Goal: Transaction & Acquisition: Purchase product/service

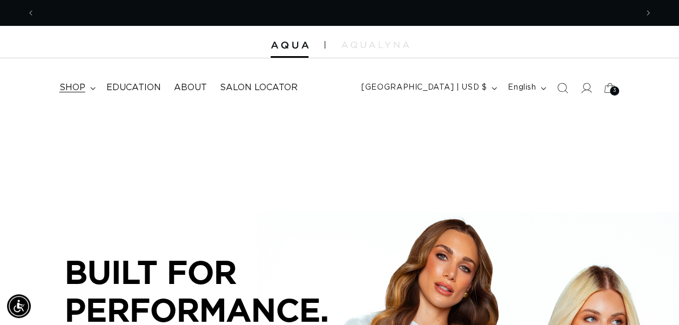
click at [91, 87] on icon at bounding box center [92, 88] width 5 height 3
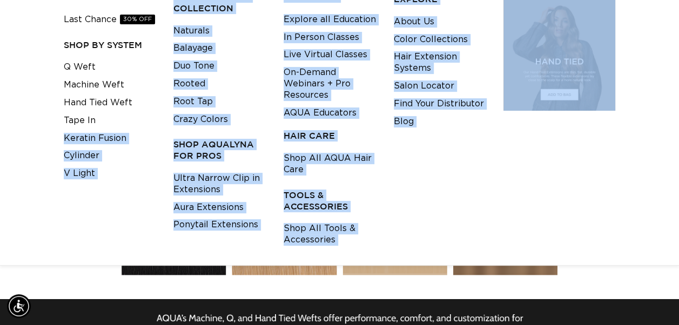
scroll to position [159, 0]
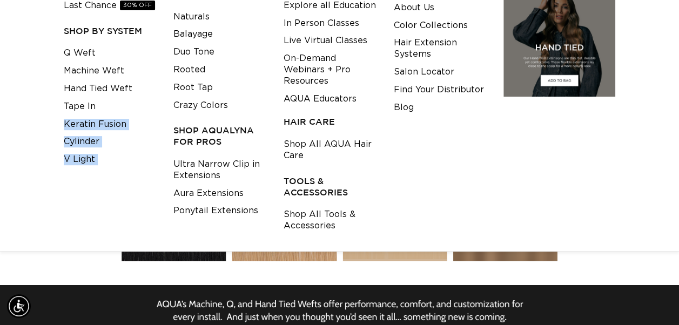
drag, startPoint x: 116, startPoint y: 271, endPoint x: 119, endPoint y: 192, distance: 78.9
click at [119, 192] on ul "Q Weft Machine Weft Hand Tied Weft Tape In Keratin Fusion Cylinder V Light" at bounding box center [110, 121] width 93 height 155
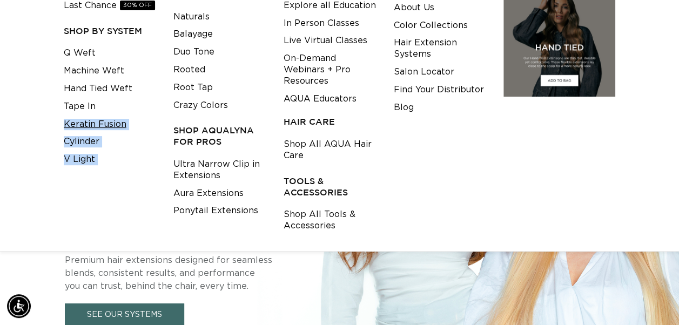
scroll to position [0, 601]
drag, startPoint x: 119, startPoint y: 192, endPoint x: 113, endPoint y: 119, distance: 73.1
click at [113, 119] on link "Keratin Fusion" at bounding box center [95, 125] width 63 height 18
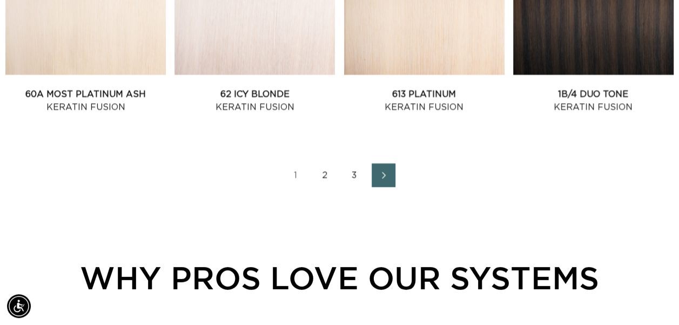
click at [353, 171] on link "3" at bounding box center [354, 176] width 24 height 24
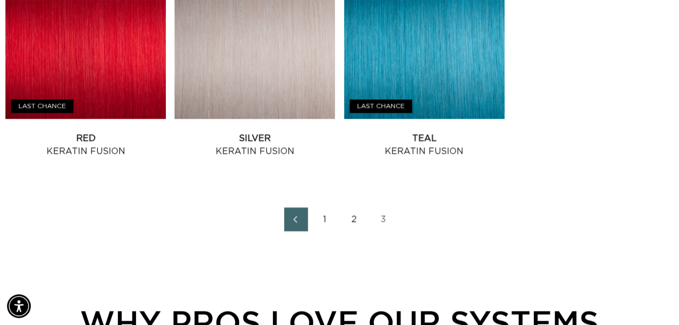
scroll to position [0, 1204]
click at [325, 218] on link "1" at bounding box center [325, 219] width 24 height 24
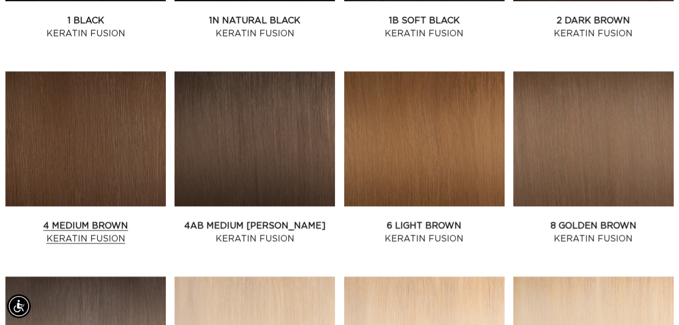
click at [158, 219] on link "4 Medium Brown Keratin Fusion" at bounding box center [85, 232] width 160 height 26
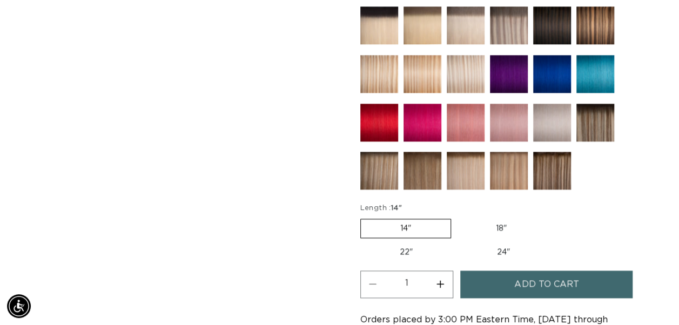
scroll to position [550, 0]
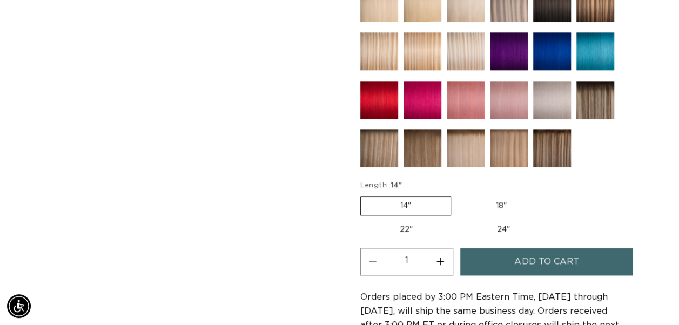
click at [402, 222] on label "22" Variant sold out or unavailable" at bounding box center [406, 229] width 92 height 18
click at [551, 194] on input "22" Variant sold out or unavailable" at bounding box center [551, 194] width 1 height 1
radio input "true"
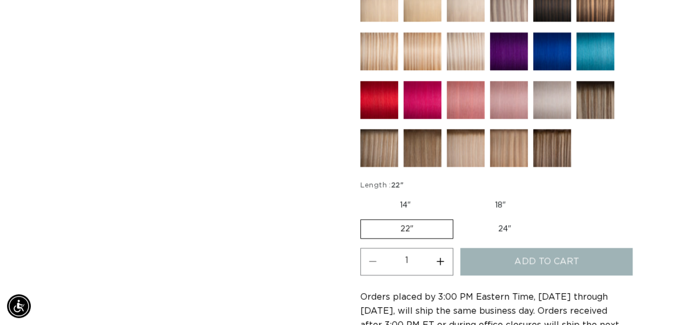
scroll to position [0, 0]
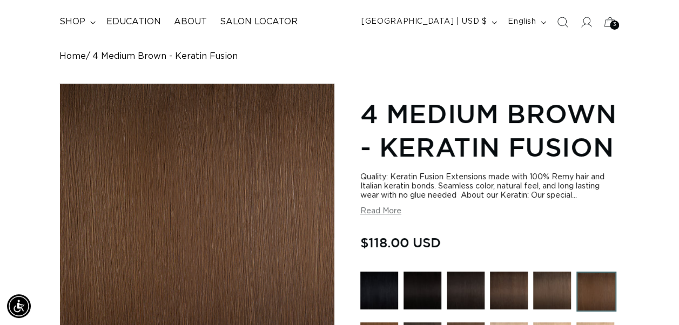
scroll to position [0, 1204]
